Goal: Information Seeking & Learning: Learn about a topic

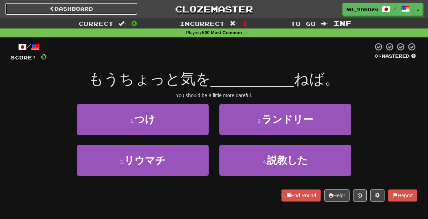
click at [126, 5] on link "Dashboard" at bounding box center [71, 9] width 132 height 12
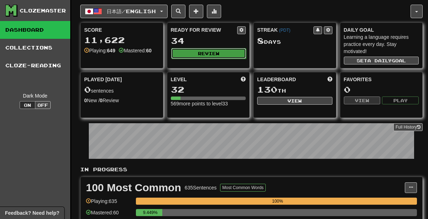
click at [198, 54] on button "Review" at bounding box center [208, 53] width 75 height 11
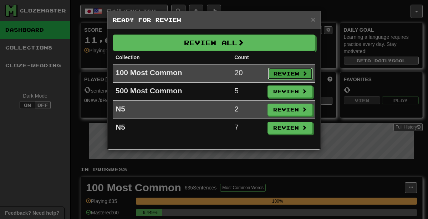
click at [280, 70] on button "Review" at bounding box center [290, 74] width 45 height 12
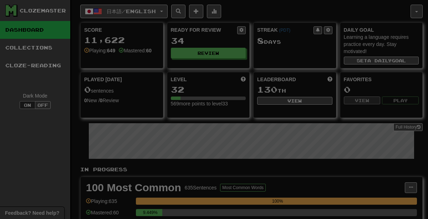
select select "********"
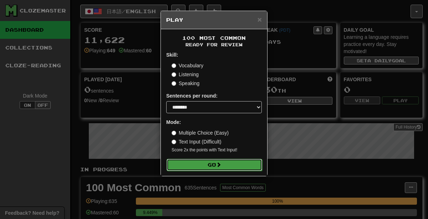
click at [230, 168] on button "Go" at bounding box center [215, 165] width 96 height 12
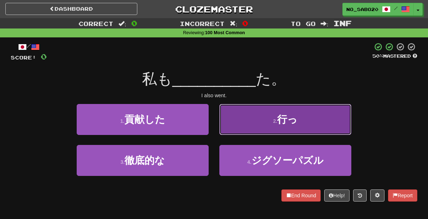
click at [243, 120] on button "2 . 行っ" at bounding box center [285, 119] width 132 height 31
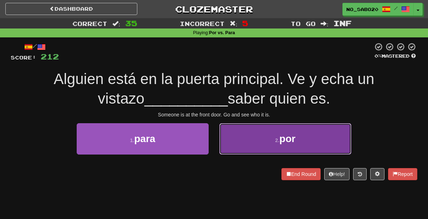
click at [245, 145] on button "2 . por" at bounding box center [285, 138] width 132 height 31
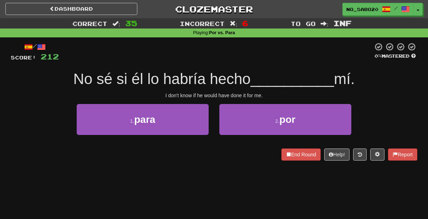
click at [125, 16] on div "Dashboard Clozemaster No_Sabo20 / Toggle Dropdown Dashboard Leaderboard Activit…" at bounding box center [213, 9] width 417 height 18
click at [115, 10] on link "Dashboard" at bounding box center [71, 9] width 132 height 12
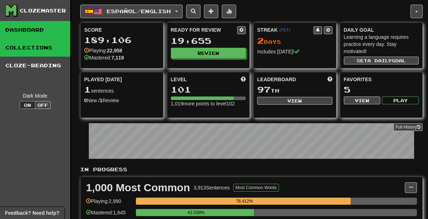
click at [55, 48] on link "Collections" at bounding box center [35, 48] width 70 height 18
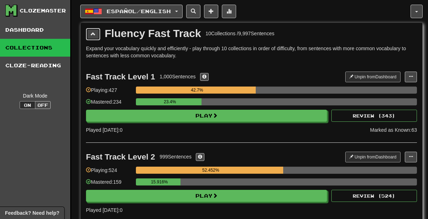
click at [91, 34] on span at bounding box center [93, 33] width 5 height 5
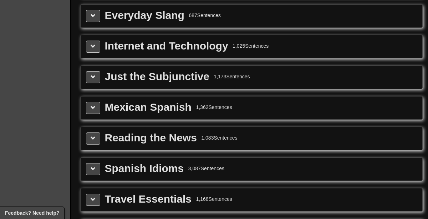
scroll to position [141, 0]
click at [95, 44] on span at bounding box center [93, 46] width 5 height 5
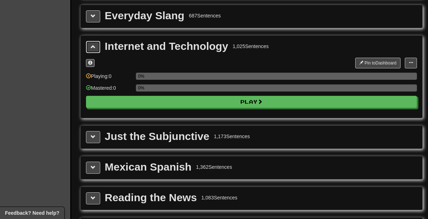
click at [96, 44] on button at bounding box center [93, 47] width 14 height 12
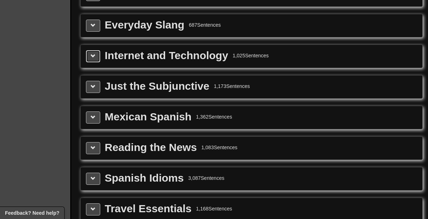
scroll to position [130, 0]
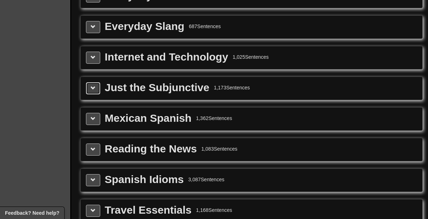
click at [93, 86] on span at bounding box center [93, 88] width 5 height 5
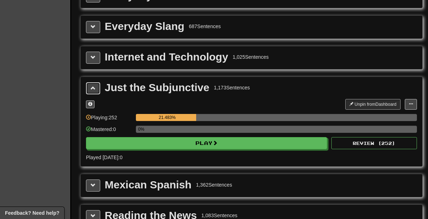
click at [93, 86] on span at bounding box center [93, 88] width 5 height 5
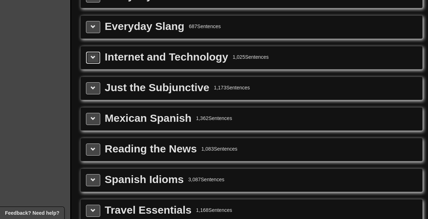
click at [92, 52] on button at bounding box center [93, 58] width 14 height 12
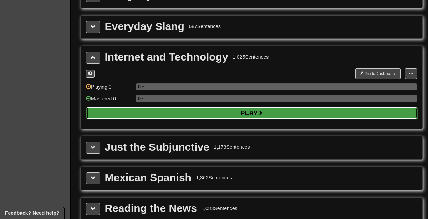
click at [116, 107] on button "Play" at bounding box center [251, 113] width 331 height 12
select select "********"
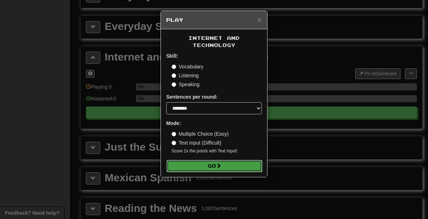
click at [203, 160] on button "Go" at bounding box center [215, 166] width 96 height 12
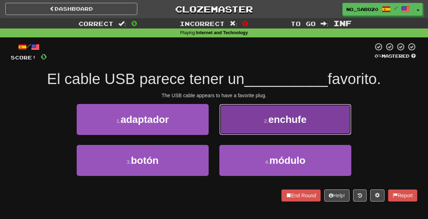
click at [284, 123] on span "enchufe" at bounding box center [287, 119] width 38 height 11
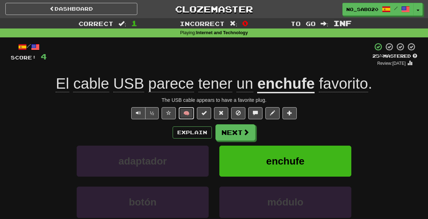
click at [184, 118] on button "🧠" at bounding box center [186, 113] width 15 height 12
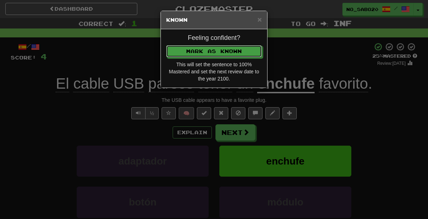
click at [166, 45] on button "Mark as Known" at bounding box center [214, 51] width 96 height 12
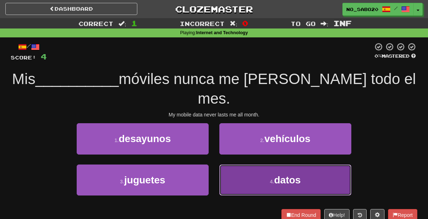
click at [229, 165] on button "4 . datos" at bounding box center [285, 180] width 132 height 31
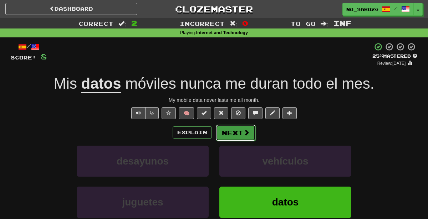
click at [228, 128] on button "Next" at bounding box center [236, 133] width 40 height 16
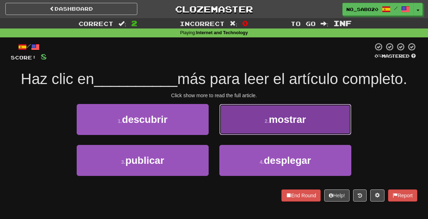
click at [239, 127] on button "2 . mostrar" at bounding box center [285, 119] width 132 height 31
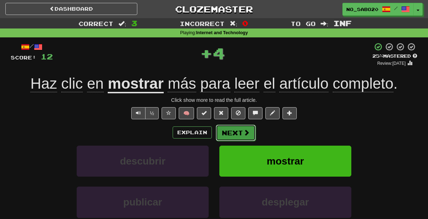
click at [238, 133] on button "Next" at bounding box center [236, 133] width 40 height 16
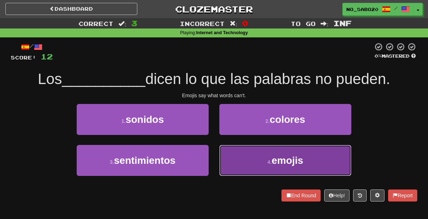
click at [249, 165] on button "4 . emojis" at bounding box center [285, 160] width 132 height 31
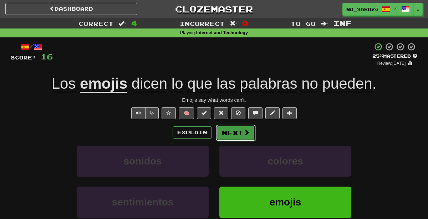
click at [238, 132] on button "Next" at bounding box center [236, 133] width 40 height 16
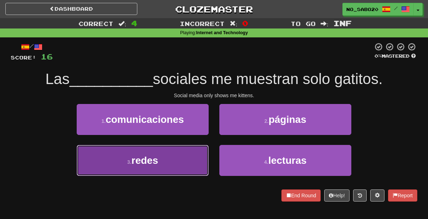
click at [188, 163] on button "3 . redes" at bounding box center [143, 160] width 132 height 31
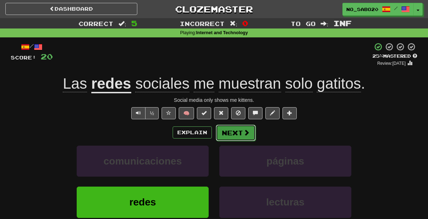
click at [232, 134] on button "Next" at bounding box center [236, 133] width 40 height 16
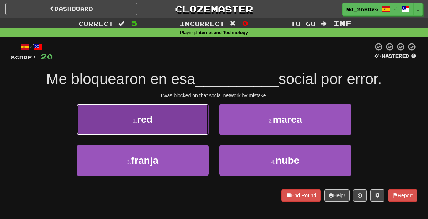
click at [181, 132] on button "1 . red" at bounding box center [143, 119] width 132 height 31
